Goal: Use online tool/utility: Utilize a website feature to perform a specific function

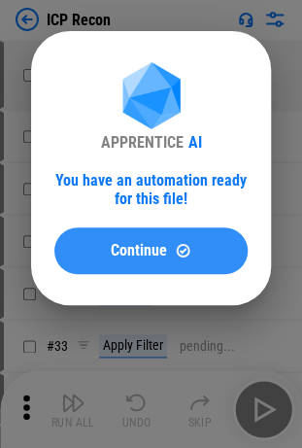
click at [134, 261] on button "Continue" at bounding box center [150, 250] width 193 height 47
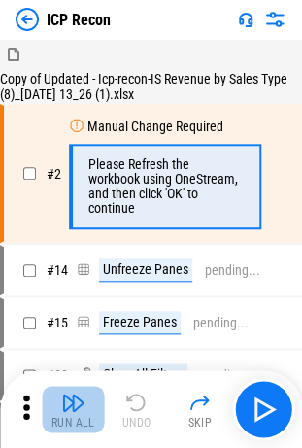
click at [72, 398] on img "button" at bounding box center [72, 402] width 23 height 23
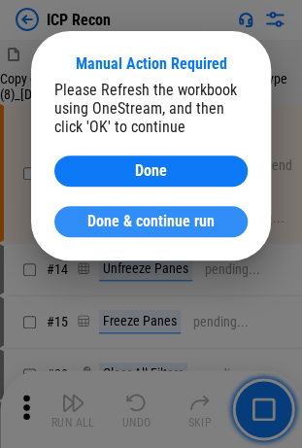
click at [120, 214] on span "Done & continue run" at bounding box center [150, 222] width 127 height 16
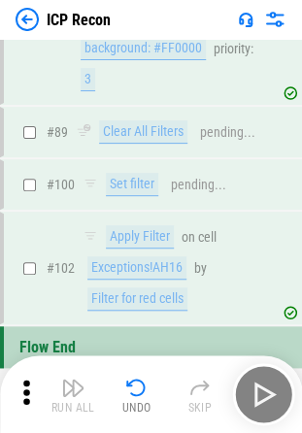
scroll to position [1778, 0]
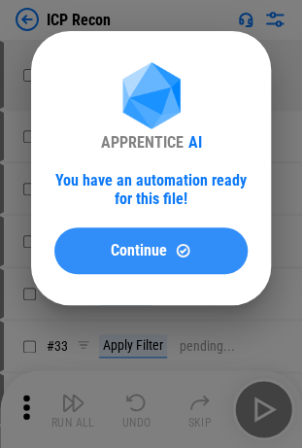
click at [129, 251] on span "Continue" at bounding box center [139, 251] width 56 height 16
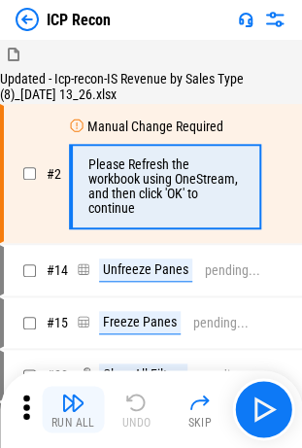
click at [55, 422] on div "Run All" at bounding box center [73, 423] width 44 height 12
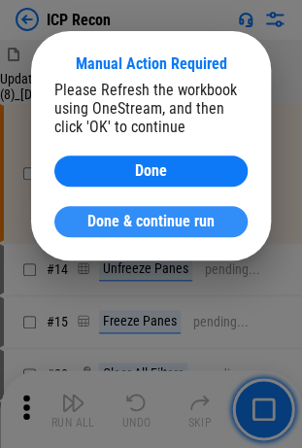
click at [105, 226] on span "Done & continue run" at bounding box center [150, 222] width 127 height 16
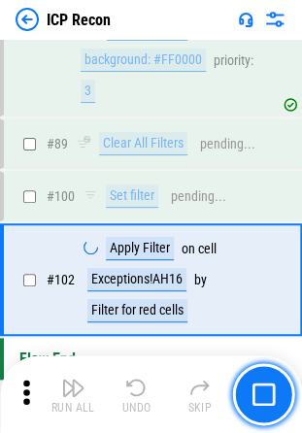
scroll to position [1778, 0]
